Goal: Information Seeking & Learning: Learn about a topic

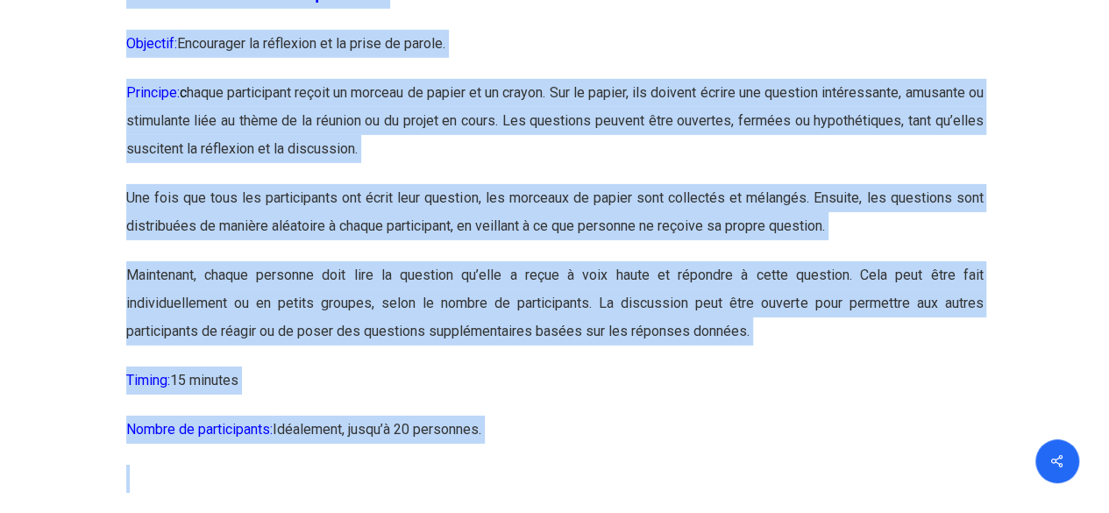
scroll to position [2816, 0]
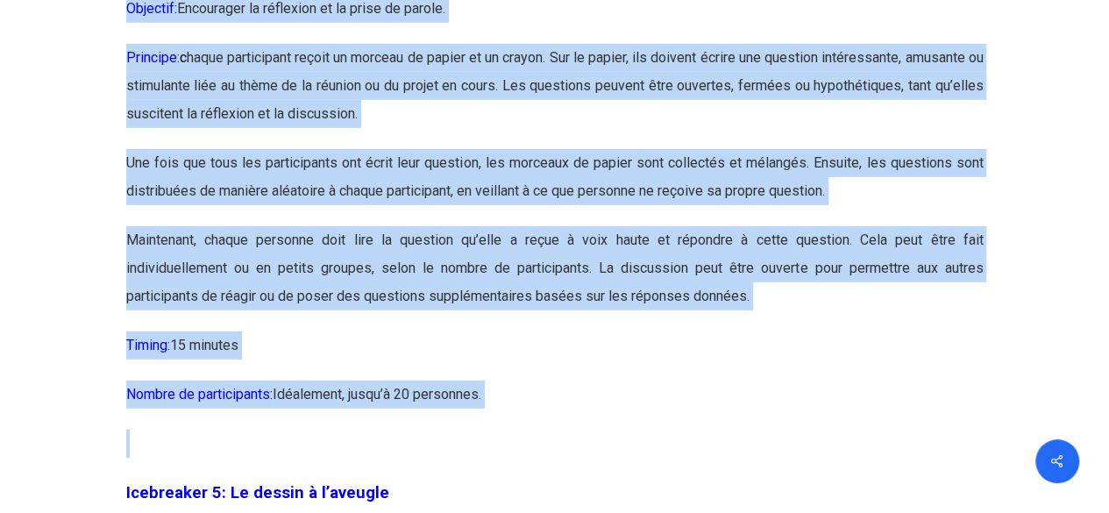
drag, startPoint x: 88, startPoint y: 127, endPoint x: 496, endPoint y: 429, distance: 507.9
copy div "Loremipsum 2: Dolors ametc adipi-elitsed ! Doeiusmo: Temporinci u’laboreetdo ma…"
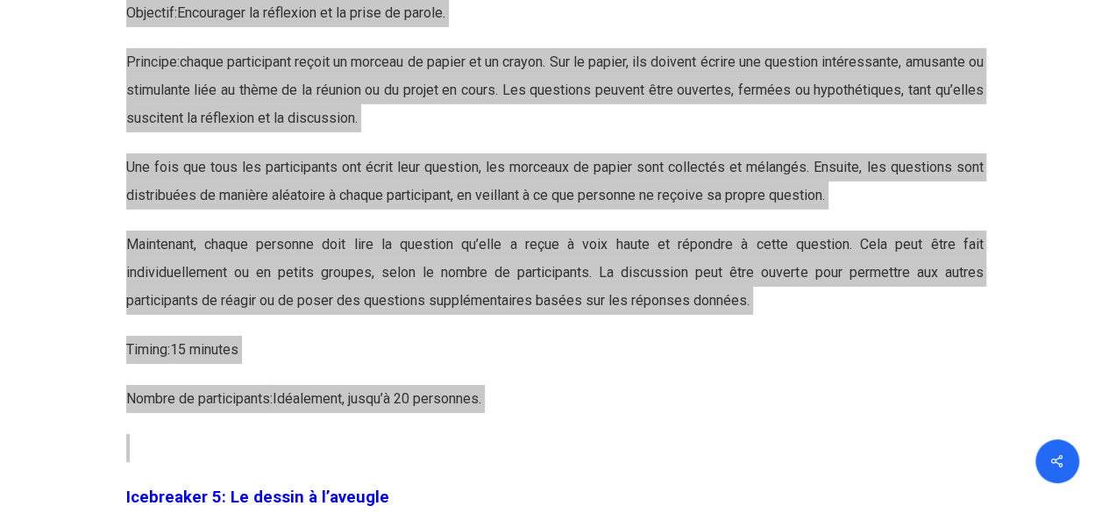
scroll to position [2825, 0]
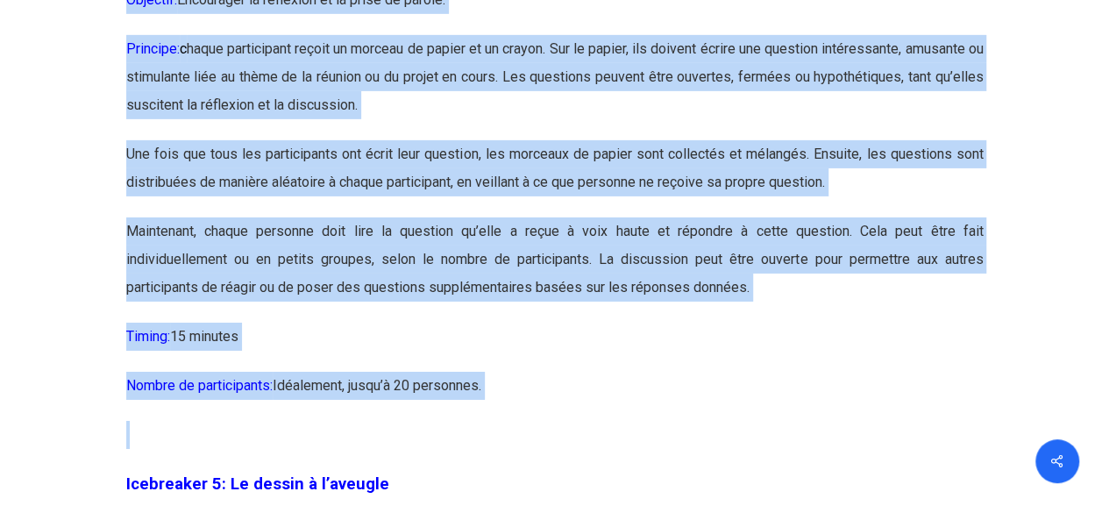
click at [473, 323] on p "Maintenant, chaque personne doit lire la question qu’elle a reçue à voix haute …" at bounding box center [555, 269] width 858 height 105
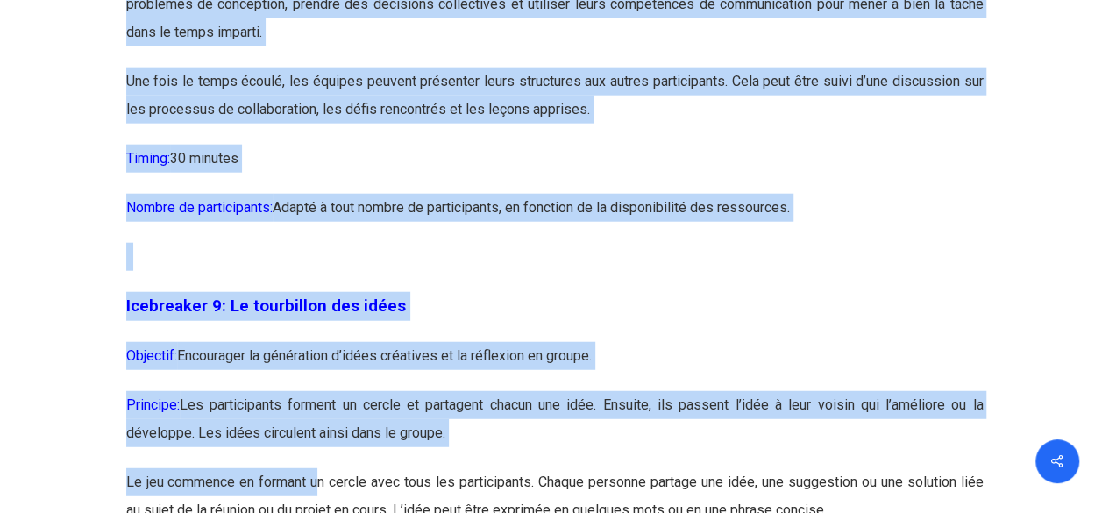
scroll to position [5477, 0]
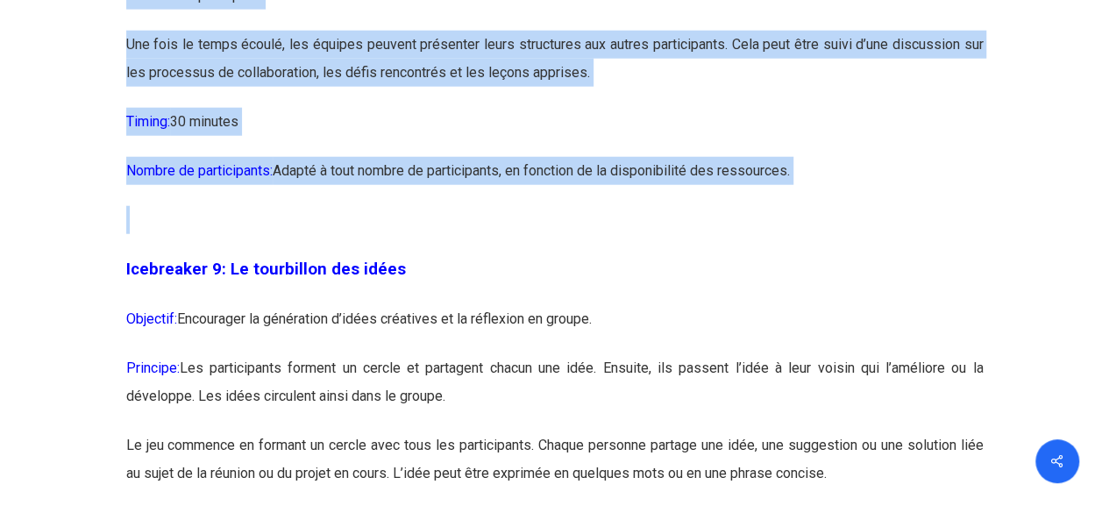
drag, startPoint x: 125, startPoint y: 224, endPoint x: 326, endPoint y: 249, distance: 202.3
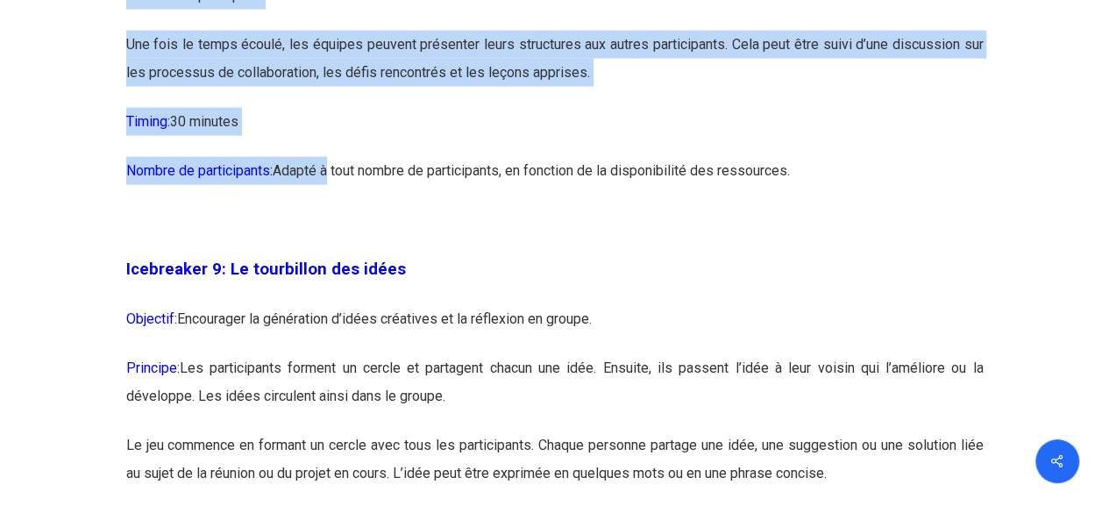
copy div "Loremipsum 3: Do sita con adipiscingeli Seddoeiu: Temporinci ut laboreetdolor m…"
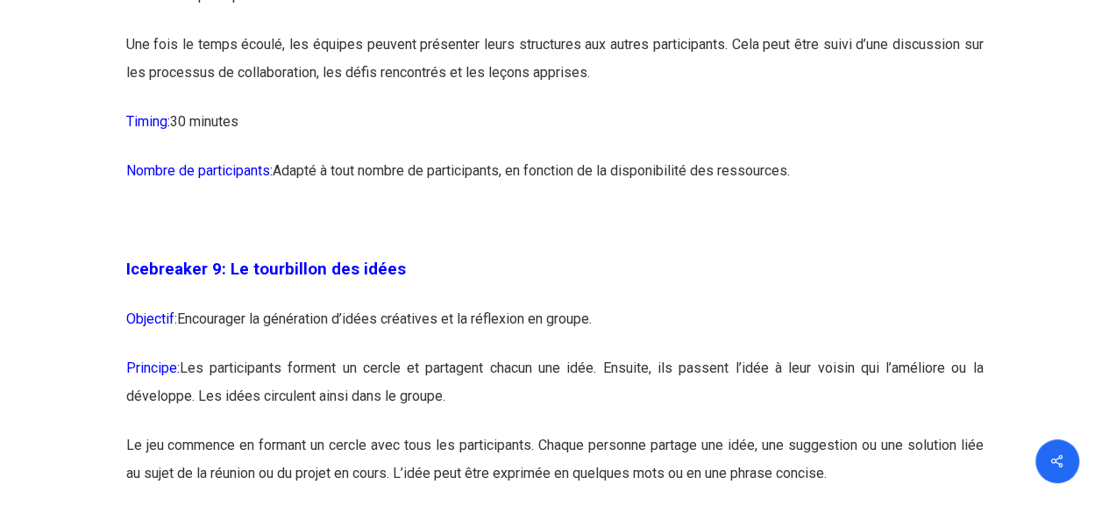
click at [388, 354] on p "Objectif: Encourager la génération d’idées créatives et la réflexion en groupe." at bounding box center [555, 329] width 858 height 49
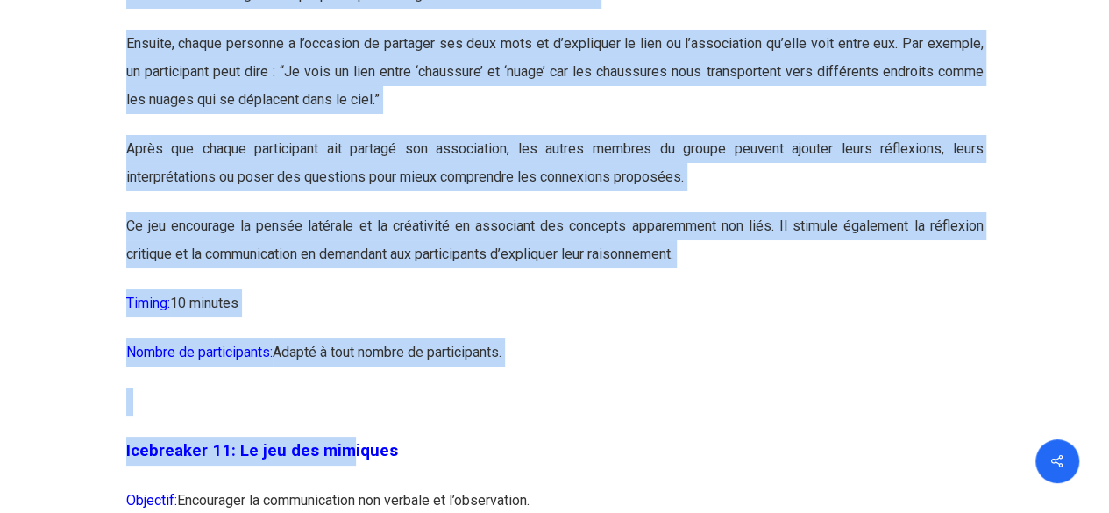
scroll to position [6549, 0]
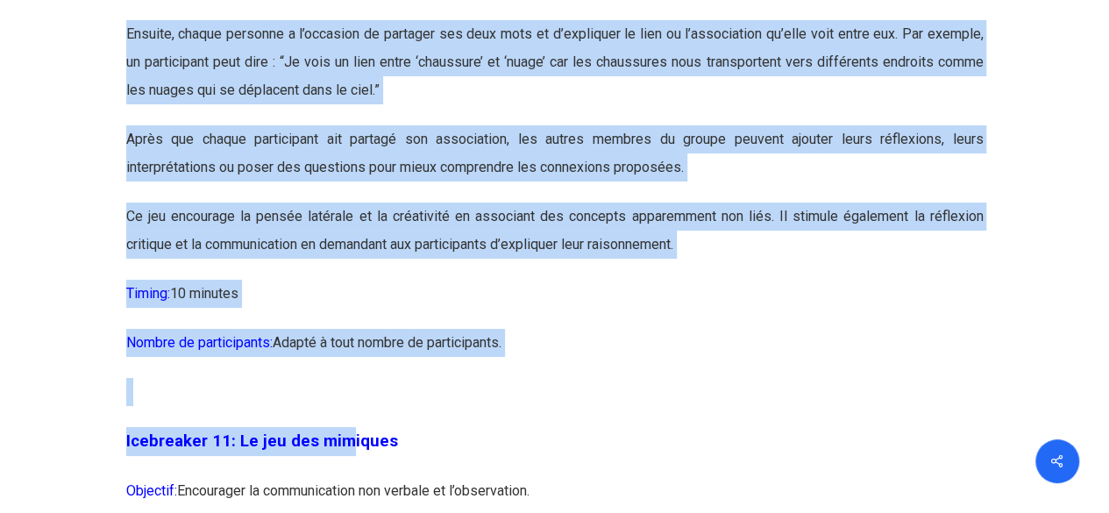
drag, startPoint x: 139, startPoint y: 175, endPoint x: 295, endPoint y: 348, distance: 232.9
copy div "Loremipsum 27: Do sit ame consectetura Elitsedd: Eiusmodtem in utlabo etdolore …"
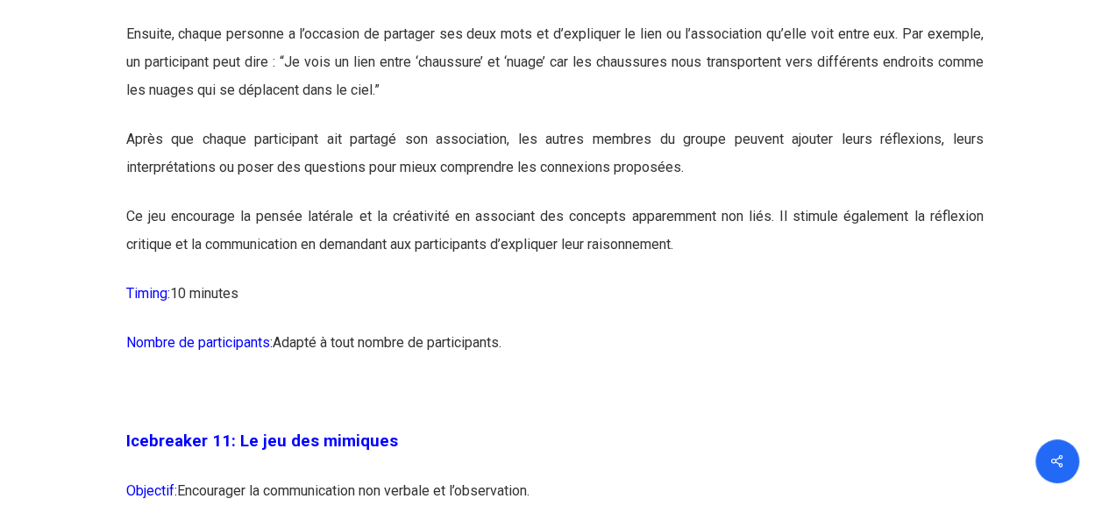
click at [209, 378] on p "Nombre de participants: Adapté à tout nombre de participants." at bounding box center [555, 353] width 858 height 49
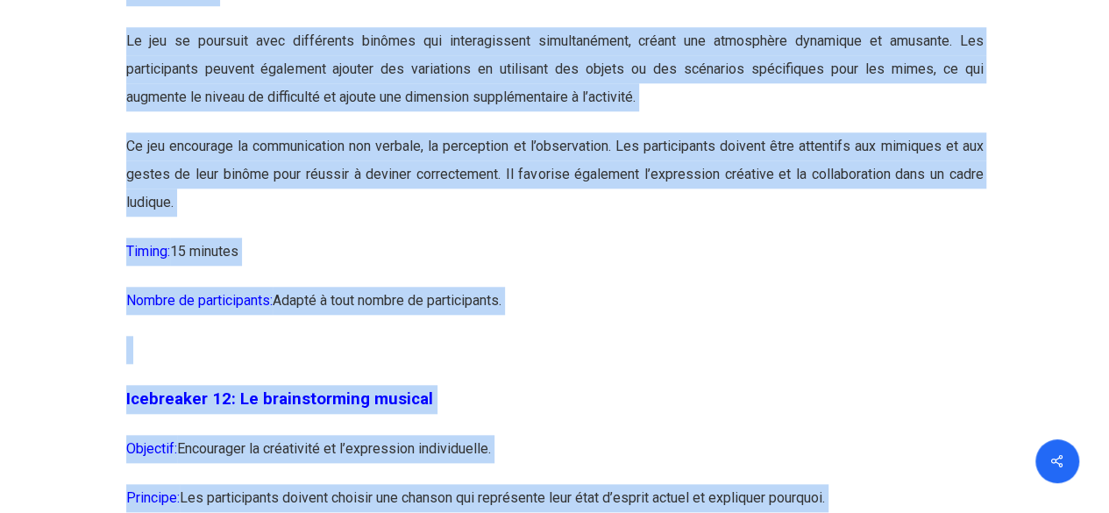
scroll to position [7691, 0]
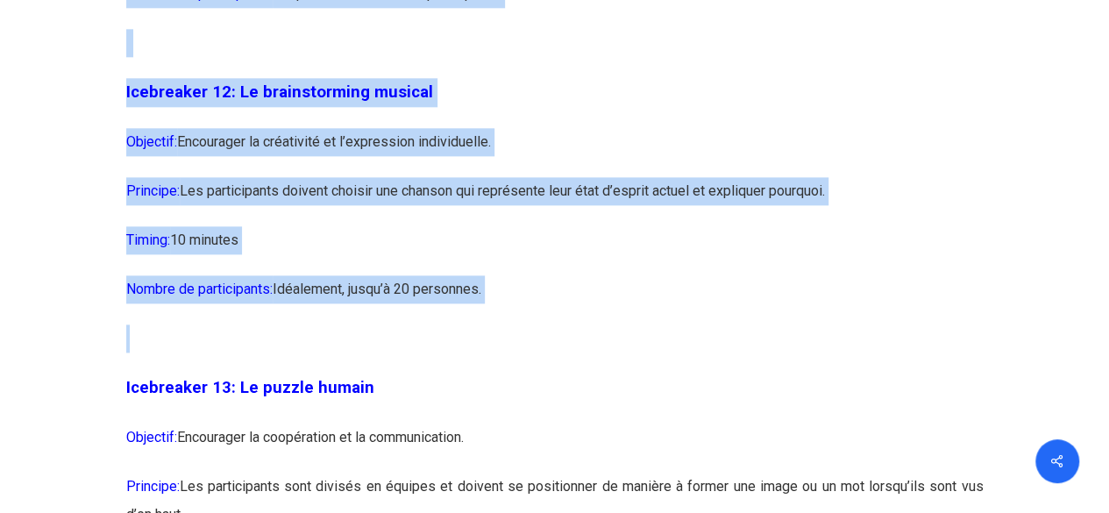
drag, startPoint x: 127, startPoint y: 144, endPoint x: 535, endPoint y: 49, distance: 418.6
copy div "Loremipsum 67: Do sit ame consecte Adipisci: Elitseddoe te incididuntutl etd ma…"
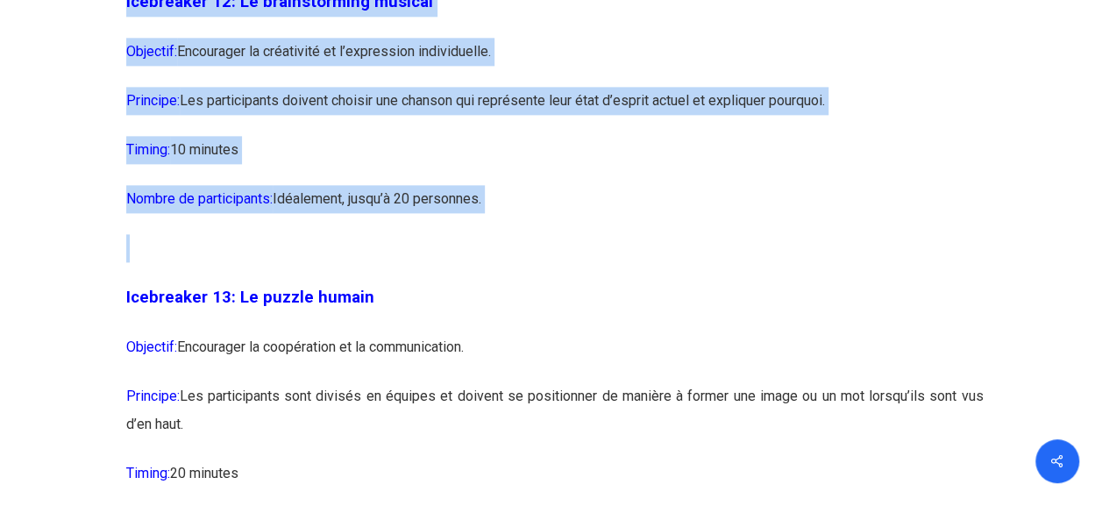
scroll to position [7783, 0]
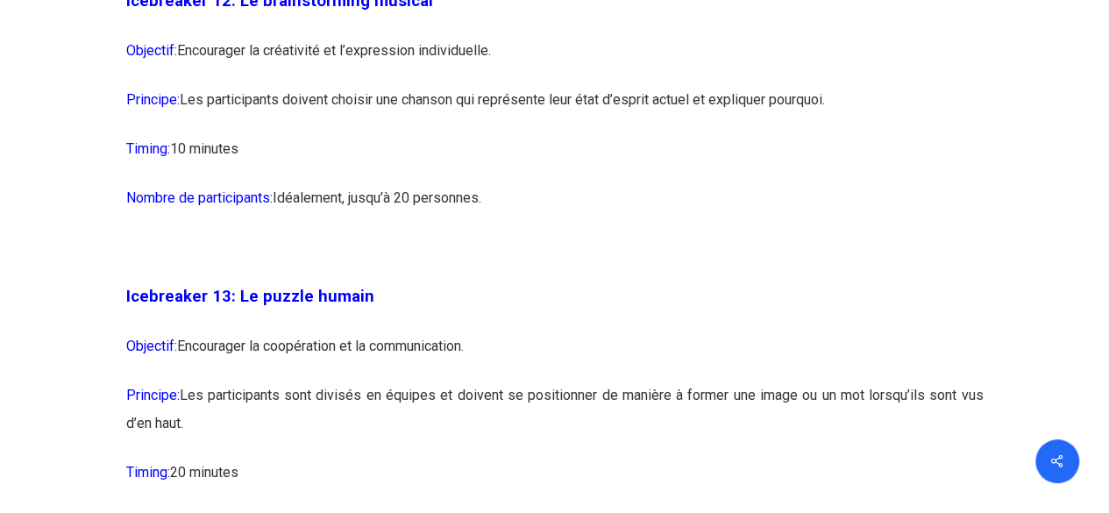
click at [723, 381] on p "Objectif: Encourager la coopération et la communication." at bounding box center [555, 356] width 858 height 49
click at [776, 233] on p "Nombre de participants: [GEOGRAPHIC_DATA], jusqu’à 20 personnes." at bounding box center [555, 208] width 858 height 49
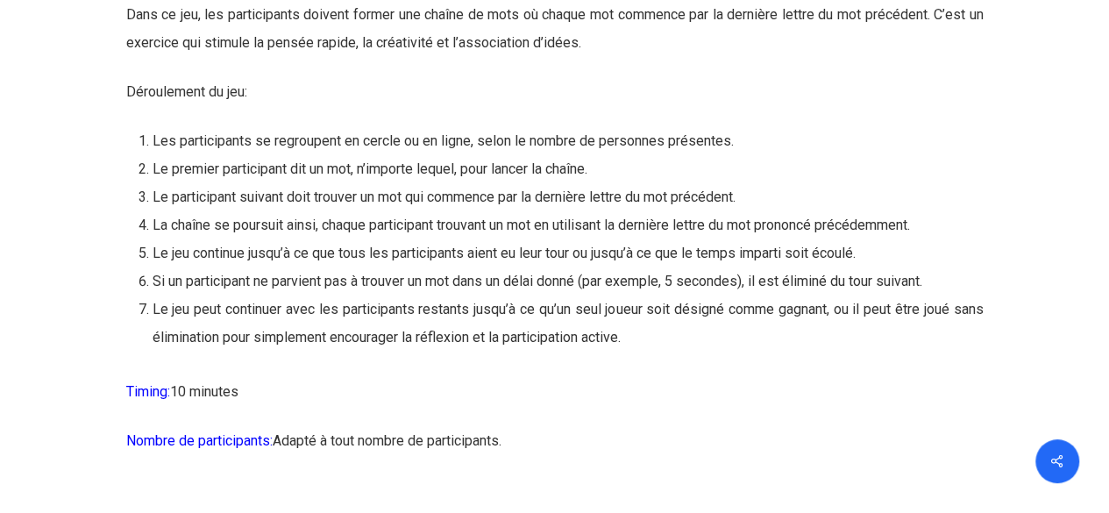
scroll to position [15621, 0]
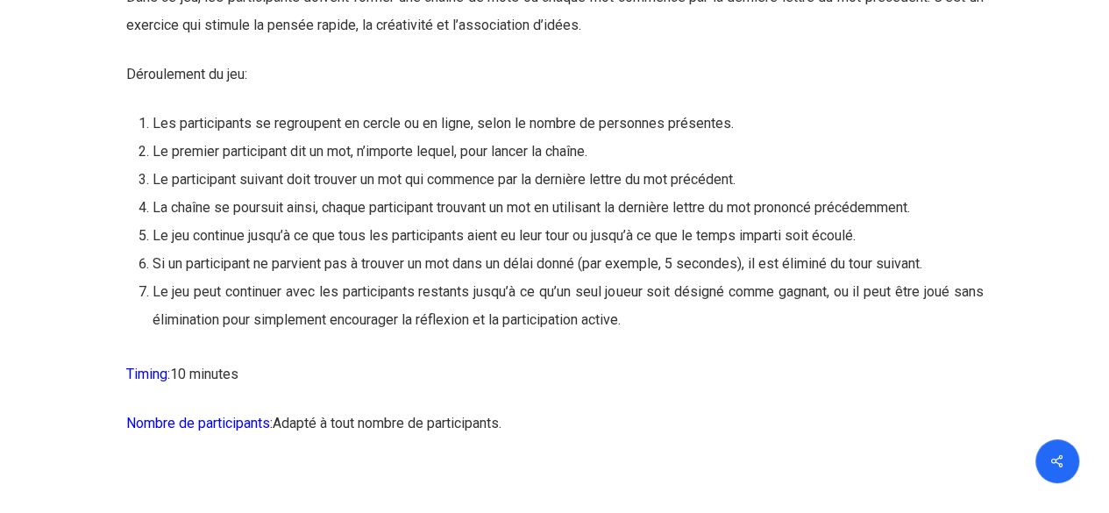
drag, startPoint x: 123, startPoint y: 157, endPoint x: 390, endPoint y: 445, distance: 392.8
click at [356, 61] on p "Dans ce jeu, les participants doivent former une chaîne de mots où chaque mot c…" at bounding box center [555, 21] width 858 height 77
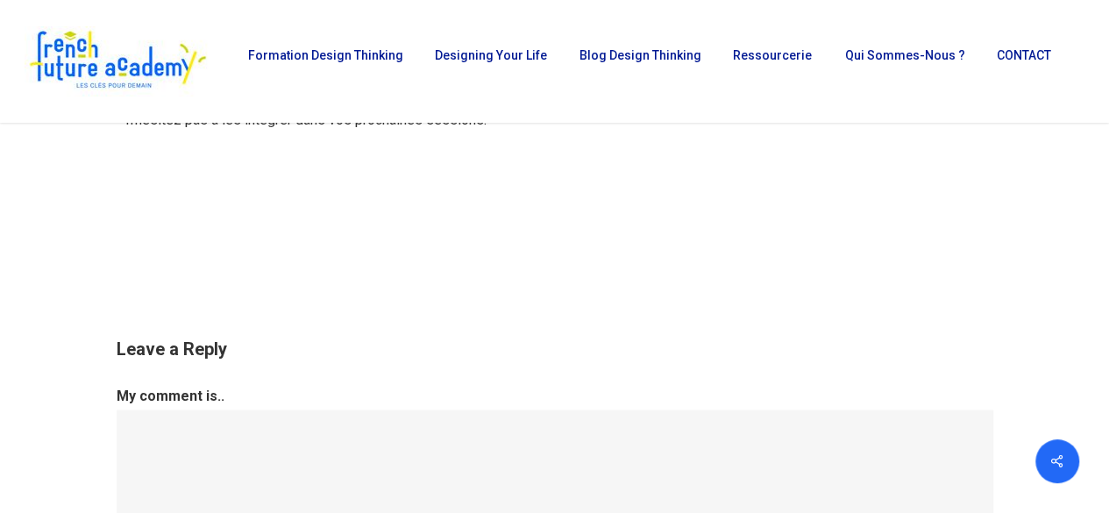
scroll to position [18033, 0]
